Goal: Information Seeking & Learning: Learn about a topic

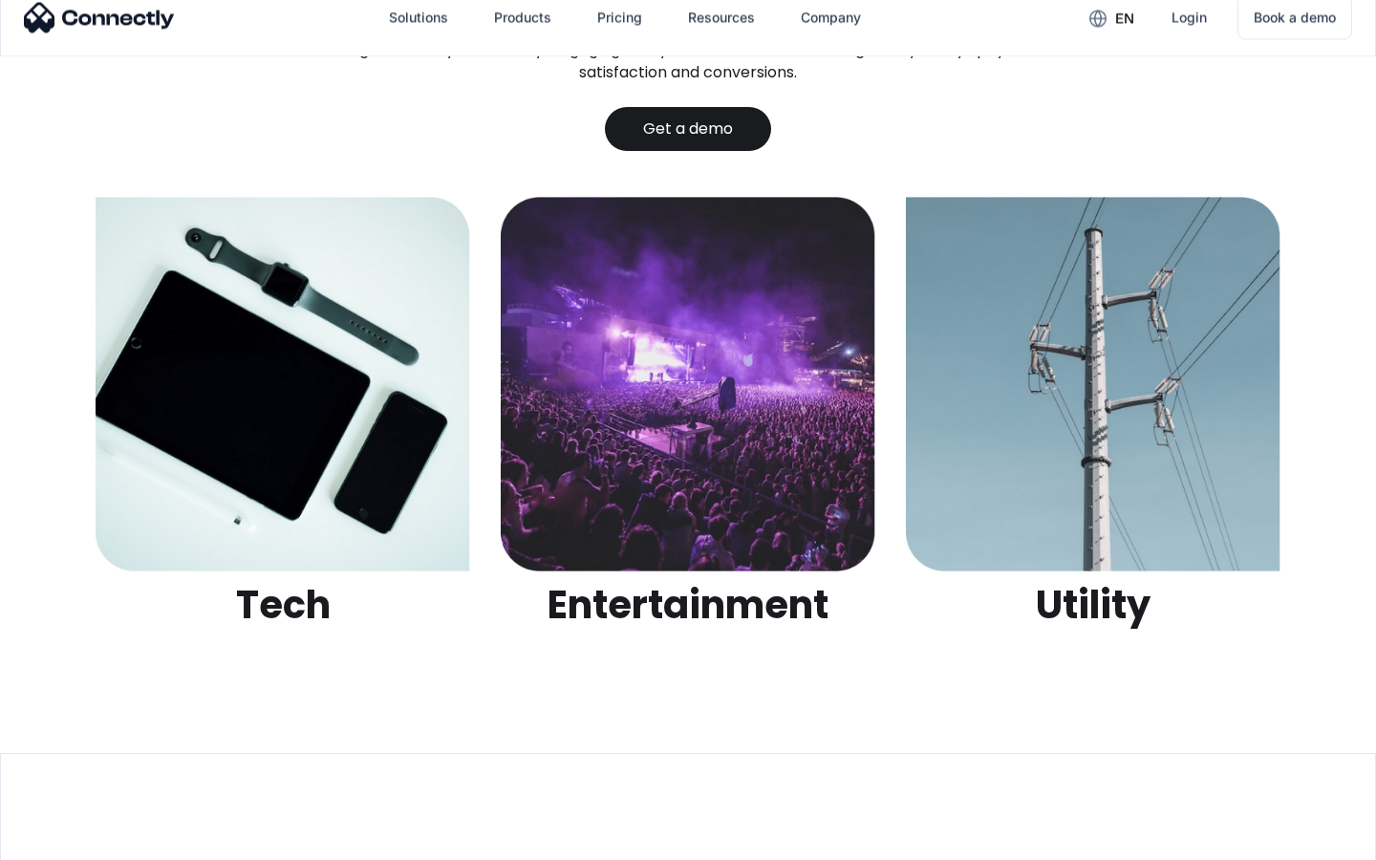
scroll to position [6028, 0]
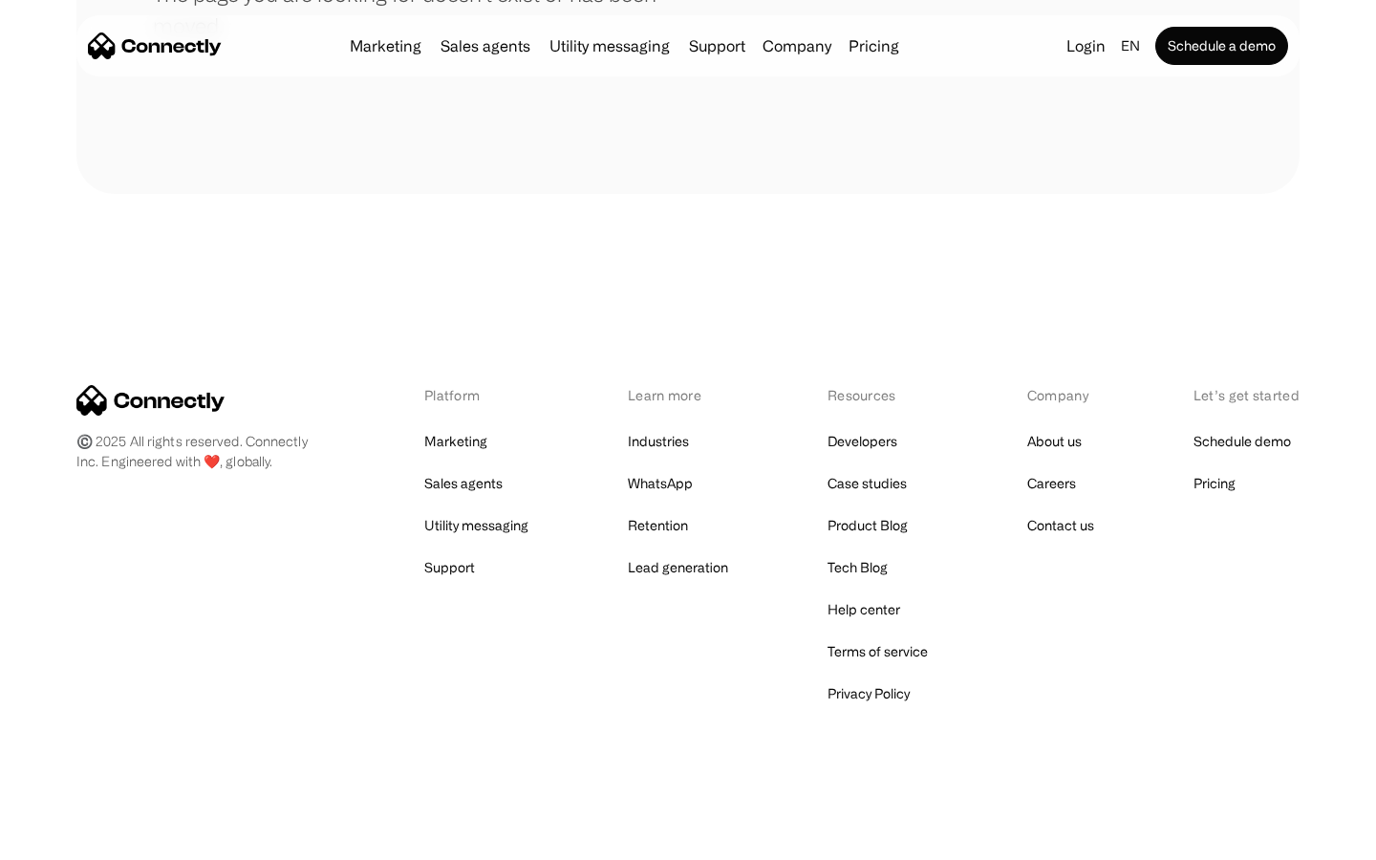
scroll to position [349, 0]
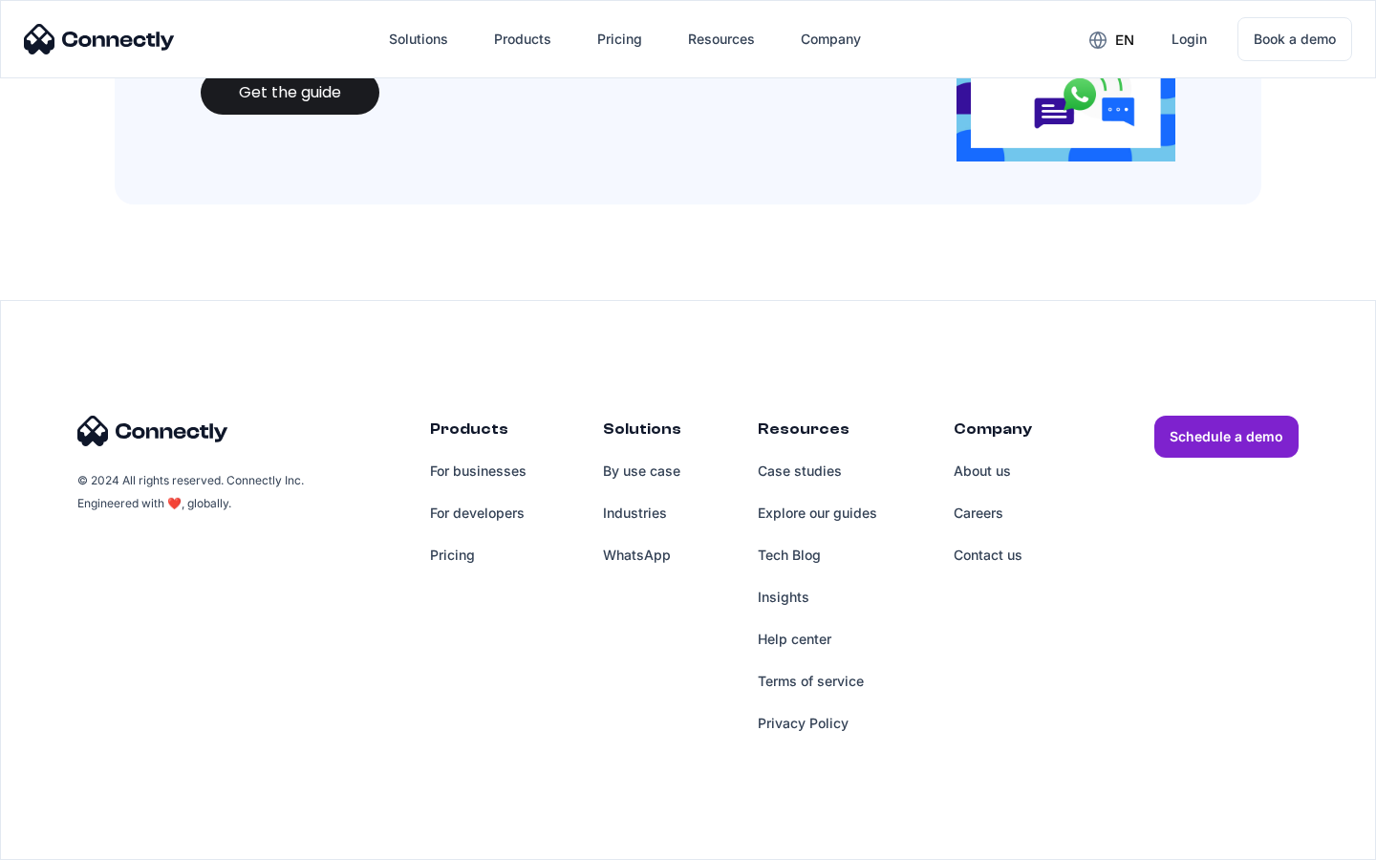
scroll to position [2077, 0]
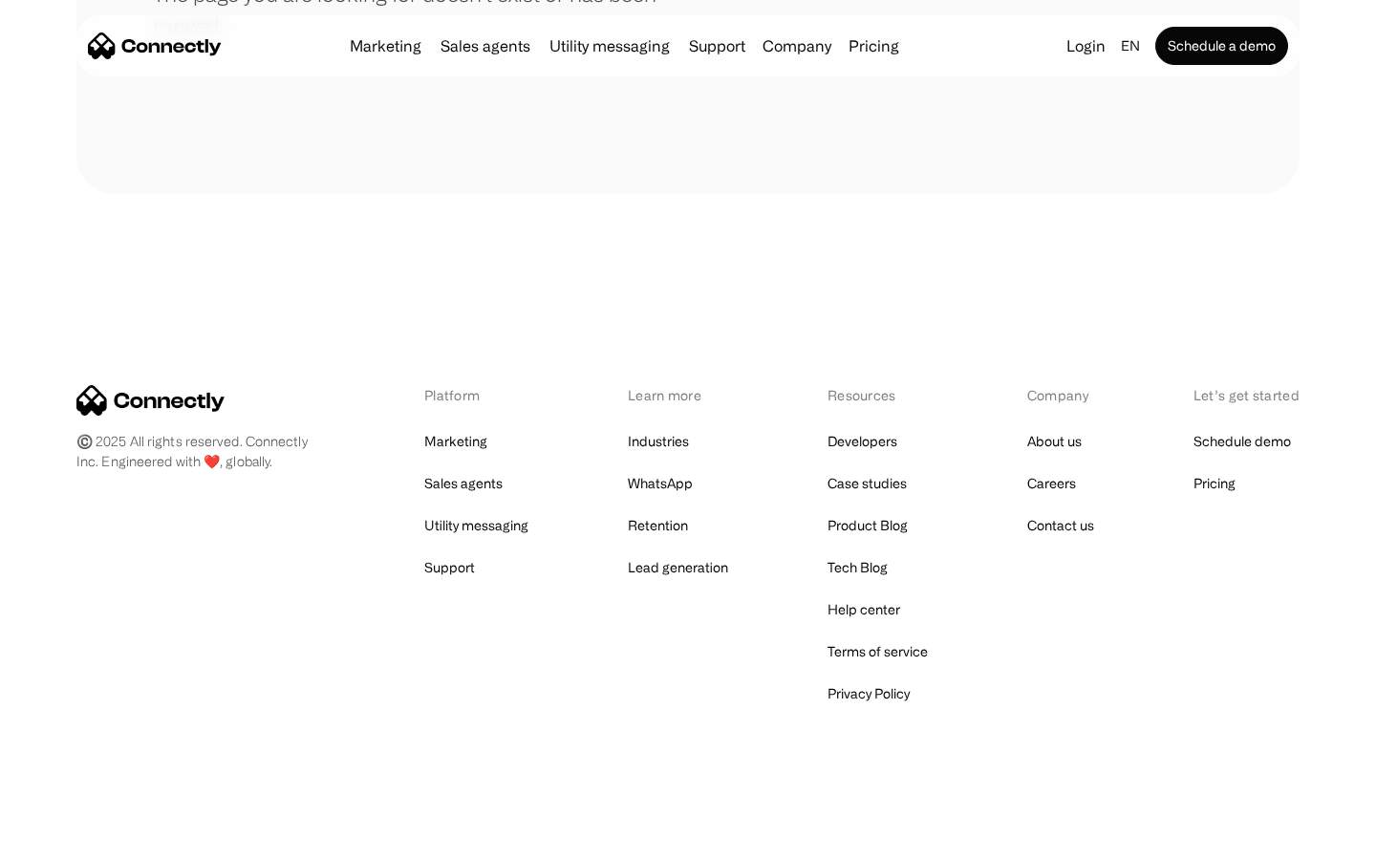
scroll to position [349, 0]
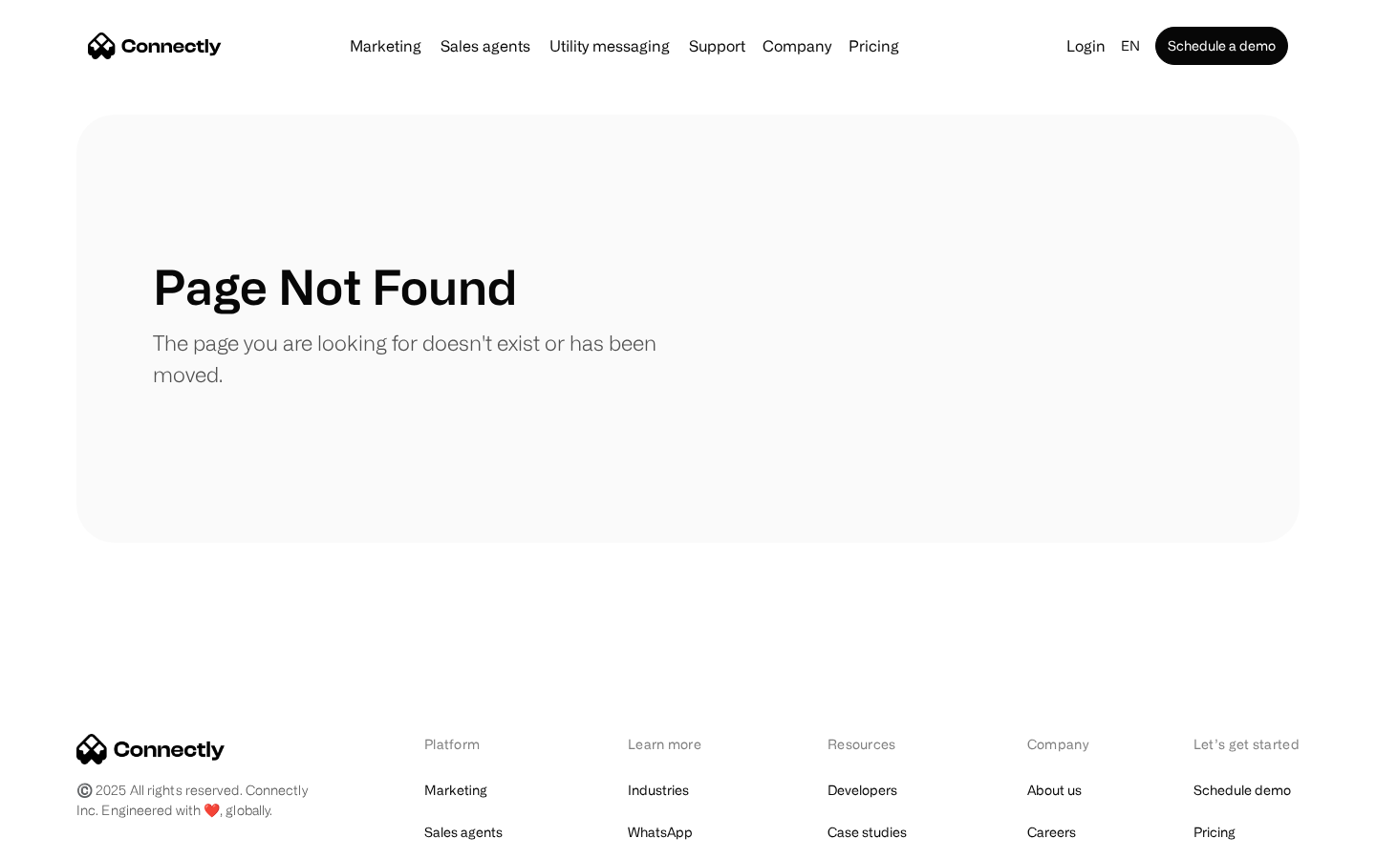
scroll to position [349, 0]
